Goal: Find specific page/section: Find specific page/section

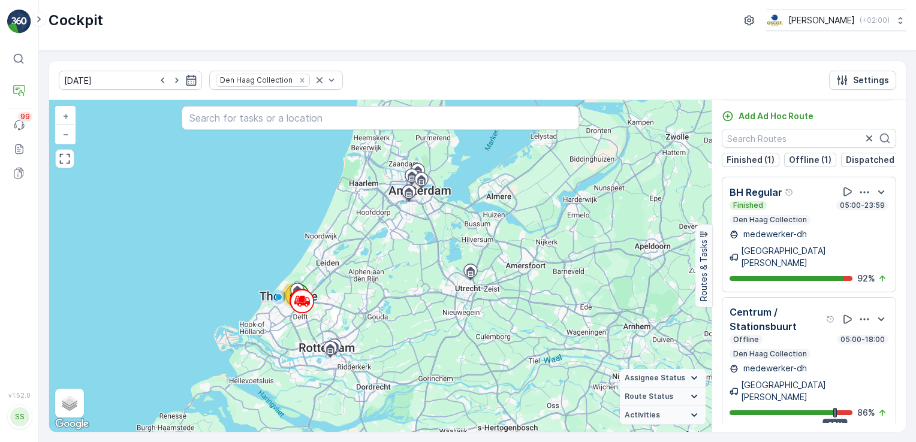
click at [862, 314] on icon "button" at bounding box center [864, 320] width 12 height 12
click at [863, 359] on span "See More Details" at bounding box center [863, 365] width 70 height 12
click at [860, 193] on icon "button" at bounding box center [864, 192] width 9 height 2
click at [866, 231] on span "See More Details" at bounding box center [863, 237] width 70 height 12
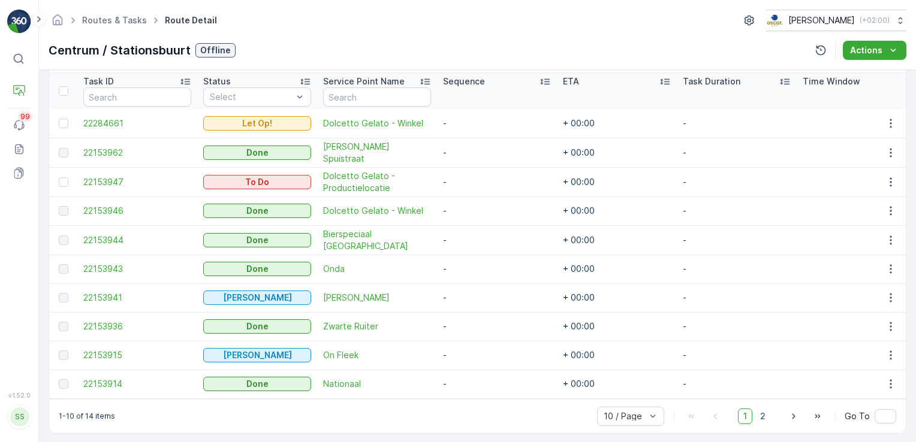
scroll to position [333, 0]
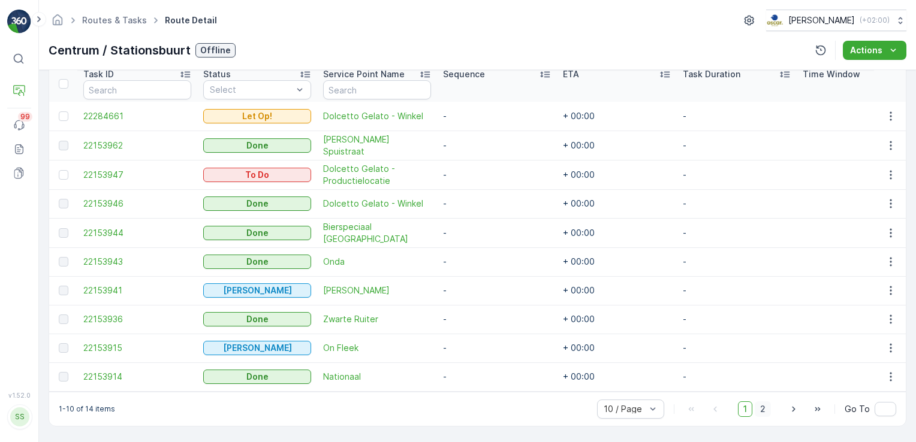
click at [765, 409] on span "2" at bounding box center [763, 410] width 16 height 16
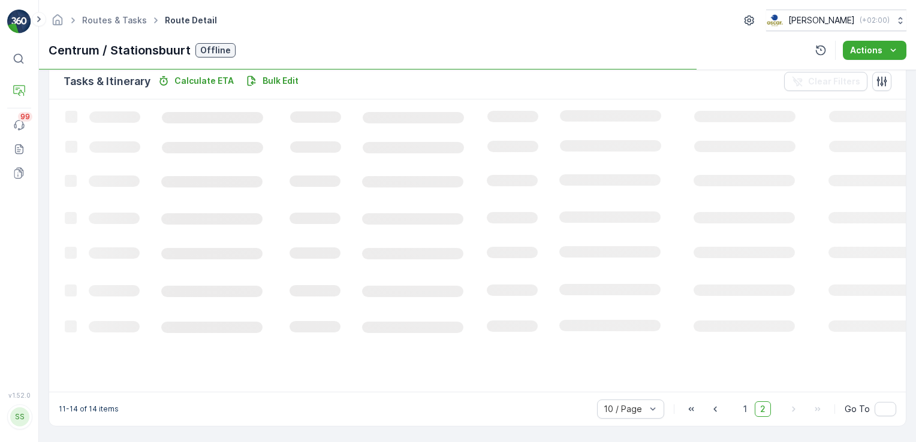
scroll to position [296, 0]
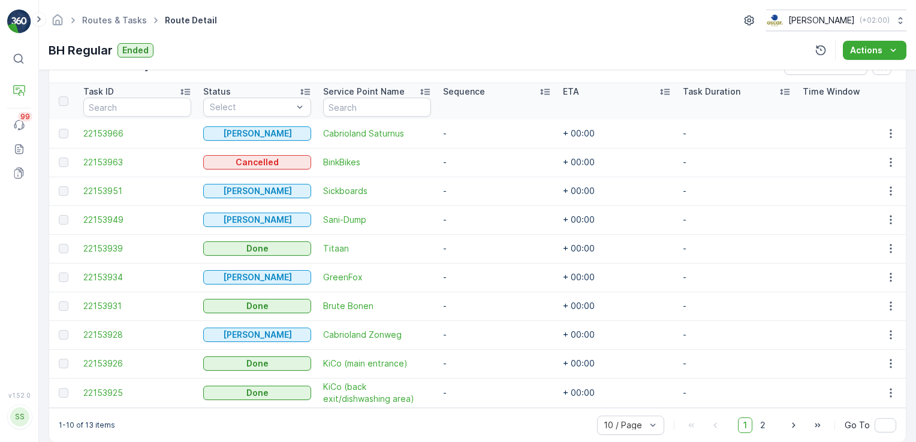
scroll to position [333, 0]
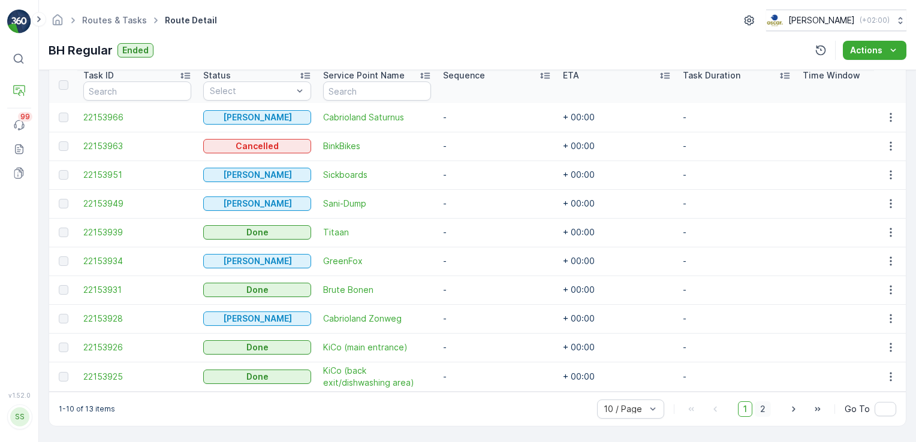
click at [762, 408] on span "2" at bounding box center [763, 410] width 16 height 16
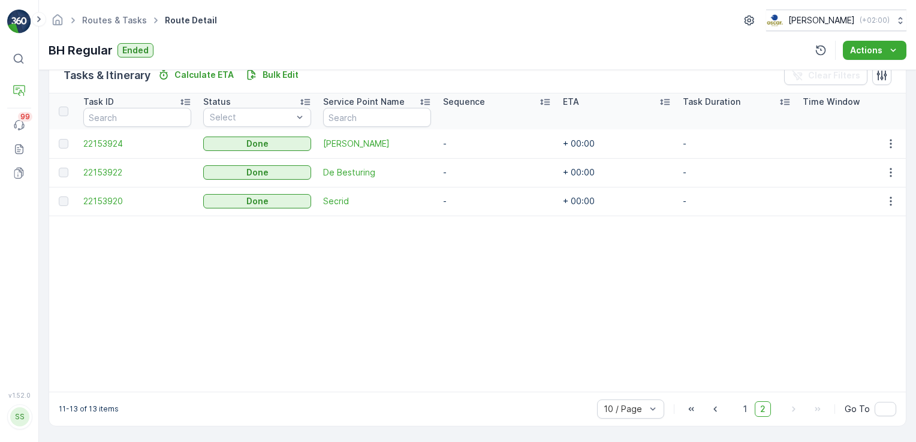
scroll to position [308, 0]
